Goal: Book appointment/travel/reservation

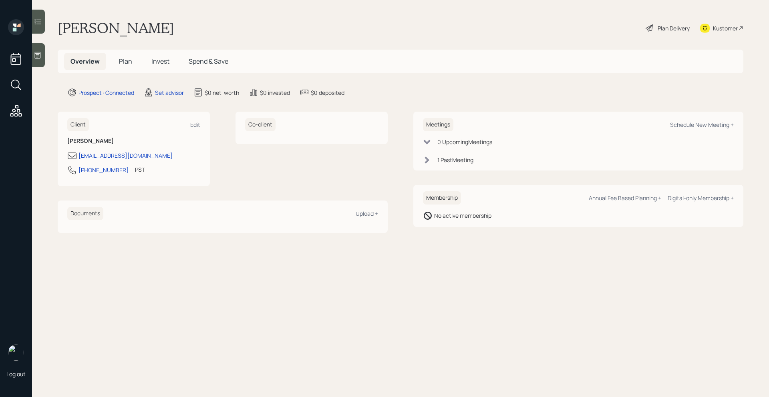
click at [438, 151] on div "0 Upcoming Meeting s 1 Past Meeting" at bounding box center [578, 151] width 311 height 26
click at [438, 158] on div "1 Past Meeting" at bounding box center [455, 160] width 36 height 8
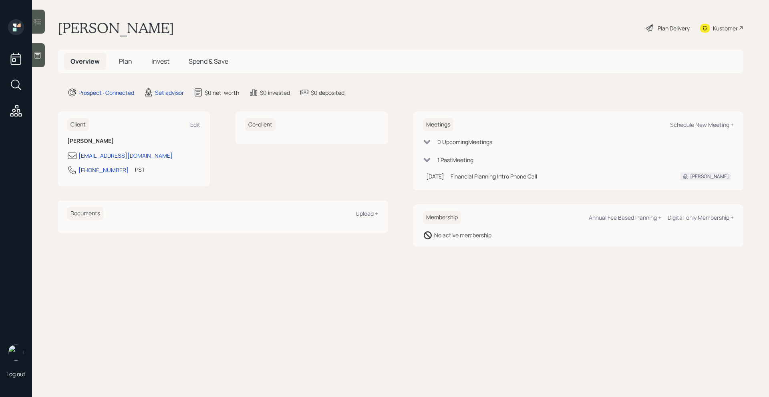
click at [438, 159] on div "1 Past Meeting" at bounding box center [455, 160] width 36 height 8
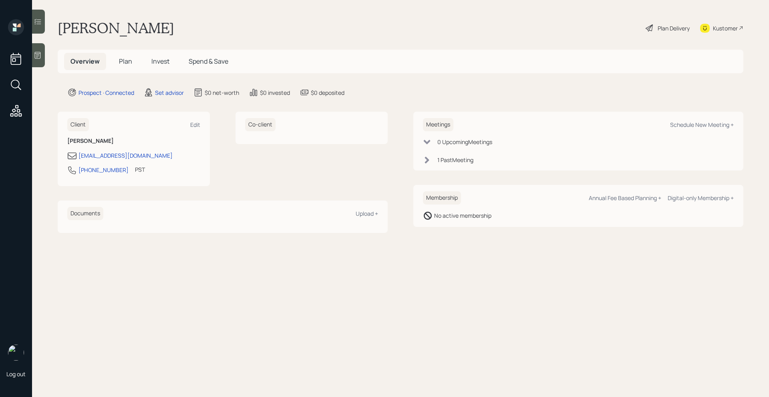
click at [717, 121] on div "Meetings Schedule New Meeting +" at bounding box center [578, 124] width 311 height 13
click at [717, 121] on div "Schedule New Meeting +" at bounding box center [702, 125] width 64 height 8
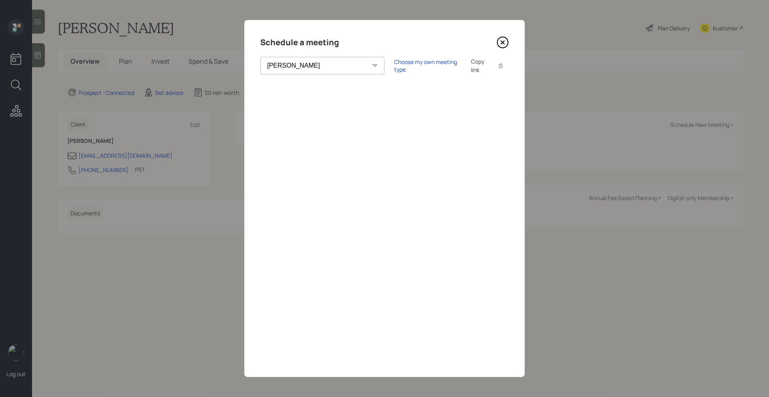
click at [315, 60] on select "Theresa Spinello Matthew Burke Xavier Ross Eitan Bar-David Ian Yamey Trevor Nel…" at bounding box center [322, 66] width 124 height 18
select select "205a2f49-d305-4782-8e90-e36bafbe5565"
click at [260, 57] on select "Theresa Spinello Matthew Burke Xavier Ross Eitan Bar-David Ian Yamey Trevor Nel…" at bounding box center [322, 66] width 124 height 18
click at [394, 68] on div "Choose my own meeting type" at bounding box center [427, 65] width 67 height 15
click at [502, 44] on icon at bounding box center [502, 42] width 12 height 12
